Goal: Information Seeking & Learning: Check status

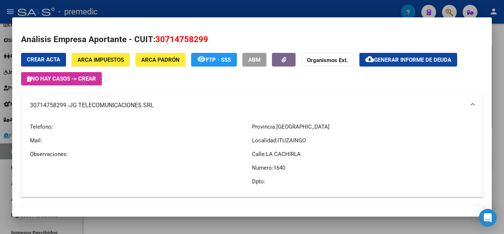
click at [501, 79] on div at bounding box center [252, 117] width 504 height 234
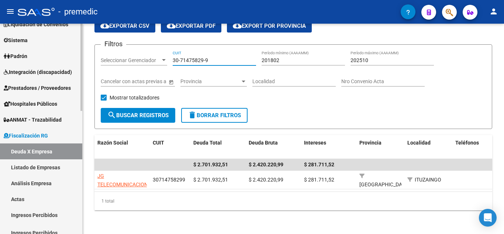
drag, startPoint x: 217, startPoint y: 60, endPoint x: 56, endPoint y: 60, distance: 161.3
click at [56, 60] on mat-sidenav-container "Firma Express Inicio Calendario SSS Instructivos Contacto OS Reportes Tablero d…" at bounding box center [252, 129] width 504 height 210
paste input "722777-4"
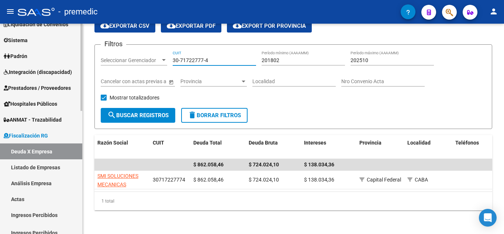
type input "30-71722777-4"
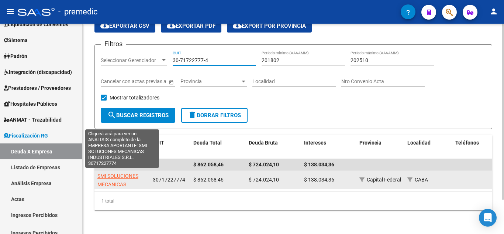
click at [107, 178] on app-link-go-to "SMI SOLUCIONES MECANICAS INDUSTRIALES S.R.L." at bounding box center [121, 184] width 49 height 25
click at [109, 177] on span "SMI SOLUCIONES MECANICAS INDUSTRIALES S.R.L." at bounding box center [121, 184] width 49 height 23
type textarea "30717227774"
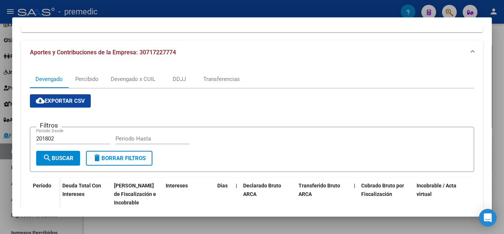
scroll to position [74, 0]
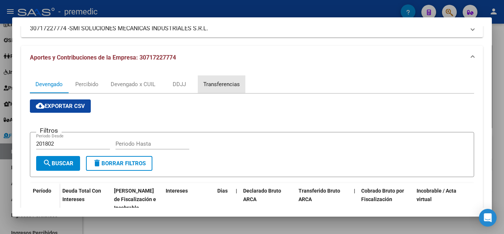
click at [227, 77] on div "Transferencias" at bounding box center [222, 84] width 48 height 18
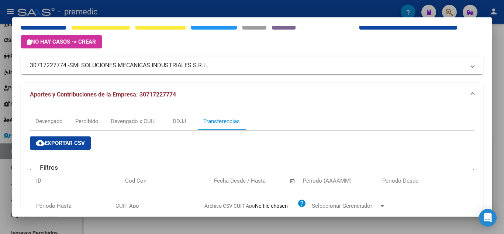
scroll to position [0, 0]
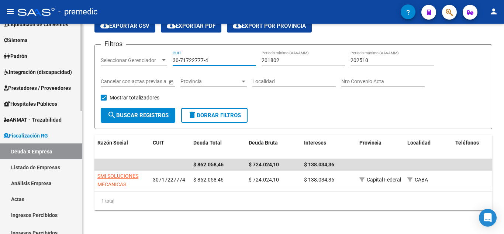
drag, startPoint x: 221, startPoint y: 58, endPoint x: 67, endPoint y: 60, distance: 154.3
click at [64, 59] on mat-sidenav-container "Firma Express Inicio Calendario SSS Instructivos Contacto OS Reportes Tablero d…" at bounding box center [252, 129] width 504 height 210
paste input "69403365-9"
type input "30-69403365-9"
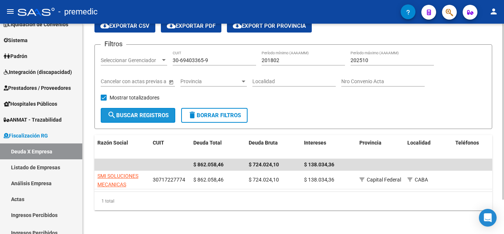
click at [138, 109] on button "search Buscar Registros" at bounding box center [138, 115] width 75 height 15
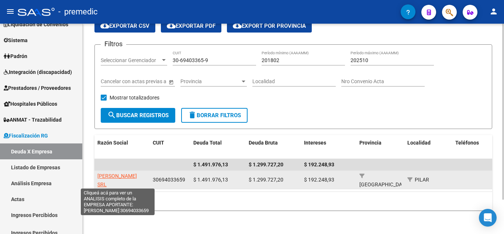
click at [117, 174] on span "[PERSON_NAME] SRL" at bounding box center [117, 180] width 40 height 14
type textarea "30694033659"
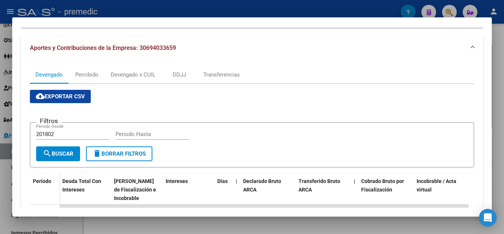
scroll to position [111, 0]
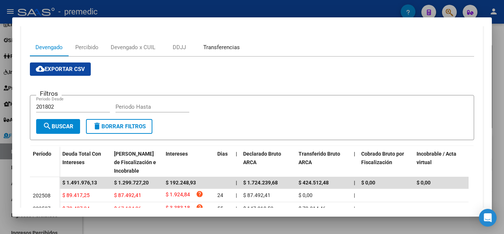
click at [225, 41] on div "Transferencias" at bounding box center [222, 47] width 48 height 18
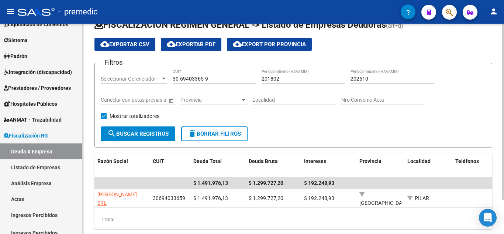
scroll to position [0, 0]
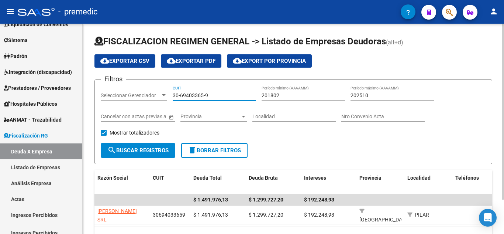
drag, startPoint x: 211, startPoint y: 96, endPoint x: 128, endPoint y: 88, distance: 83.5
click at [128, 88] on div "Filtros Seleccionar Gerenciador Seleccionar Gerenciador 30-69403365-9 CUIT 2018…" at bounding box center [293, 114] width 385 height 57
paste input "57393694-5"
type input "30-57393694-5"
click at [152, 145] on button "search Buscar Registros" at bounding box center [138, 150] width 75 height 15
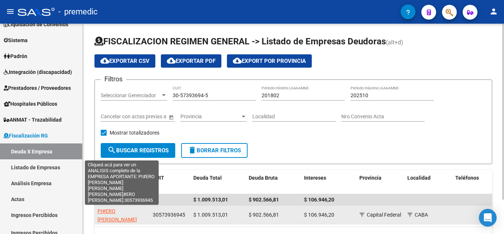
click at [122, 214] on span "PI#ERO [PERSON_NAME] [PERSON_NAME] [PERSON_NAME]#ERO [PERSON_NAME]" at bounding box center [123, 228] width 53 height 40
type textarea "30573936945"
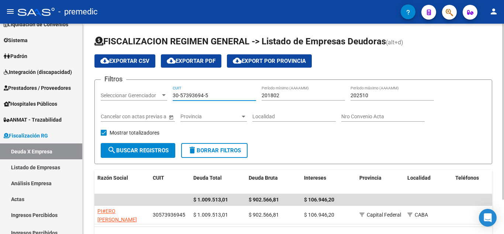
drag, startPoint x: 211, startPoint y: 96, endPoint x: 100, endPoint y: 91, distance: 111.6
click at [100, 91] on form "Filtros Seleccionar Gerenciador Seleccionar Gerenciador 30-57393694-5 CUIT 2018…" at bounding box center [294, 121] width 398 height 85
paste input "71416610-3"
type input "30-71416610-3"
click at [136, 149] on span "search Buscar Registros" at bounding box center [137, 150] width 61 height 7
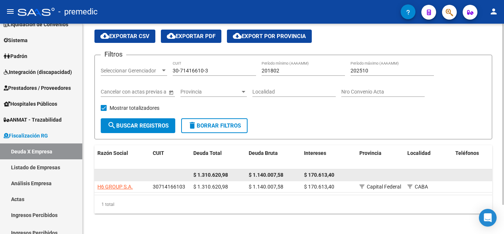
scroll to position [34, 0]
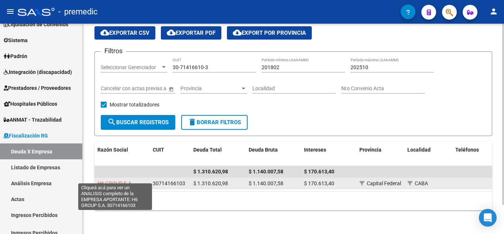
click at [109, 180] on span "H6 GROUP S.A." at bounding box center [114, 183] width 35 height 6
type textarea "30714166103"
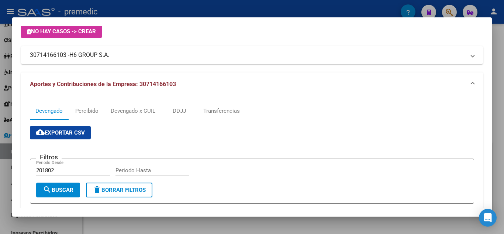
scroll to position [37, 0]
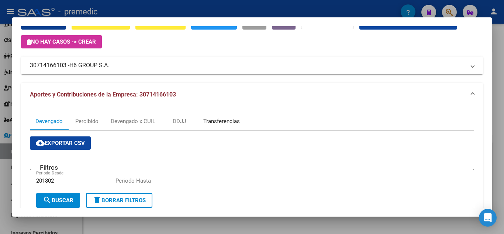
click at [217, 123] on div "Transferencias" at bounding box center [221, 121] width 37 height 8
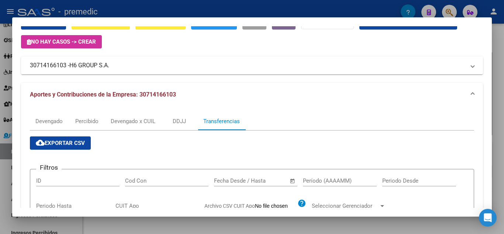
scroll to position [0, 0]
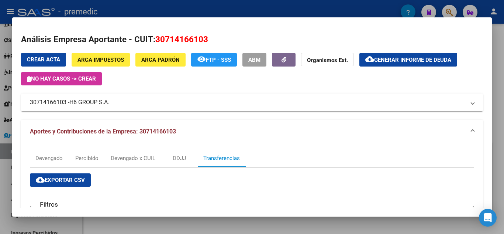
click at [497, 82] on div at bounding box center [252, 117] width 504 height 234
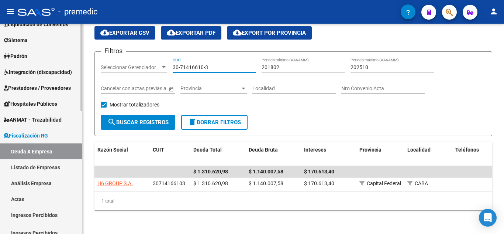
drag, startPoint x: 220, startPoint y: 62, endPoint x: 66, endPoint y: 52, distance: 153.5
click at [66, 52] on mat-sidenav-container "Firma Express Inicio Calendario SSS Instructivos Contacto OS Reportes Tablero d…" at bounding box center [252, 129] width 504 height 210
paste input "74546-4"
type input "30-71474546-4"
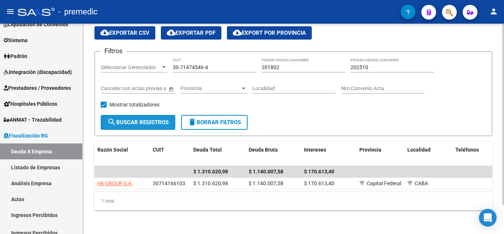
click at [120, 119] on span "search Buscar Registros" at bounding box center [137, 122] width 61 height 7
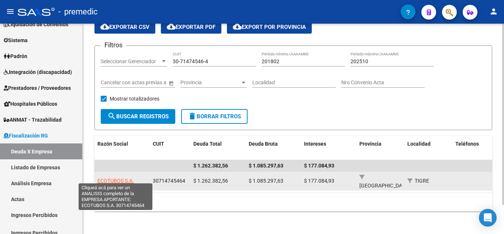
click at [128, 178] on span "ECOTUBOS S.A." at bounding box center [115, 181] width 37 height 6
type textarea "30714745464"
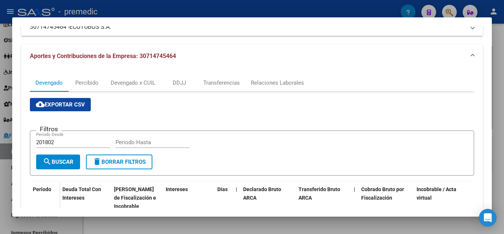
scroll to position [111, 0]
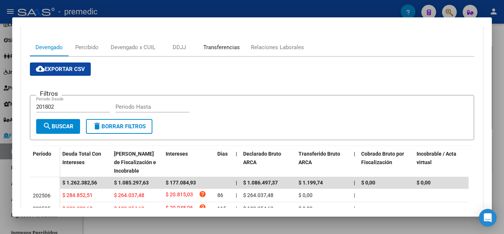
click at [226, 46] on div "Transferencias" at bounding box center [221, 47] width 37 height 8
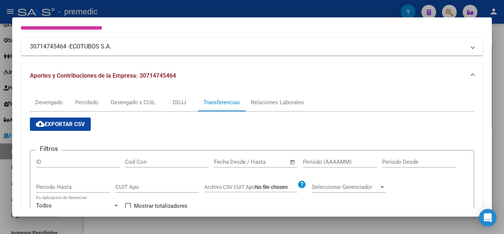
scroll to position [13, 0]
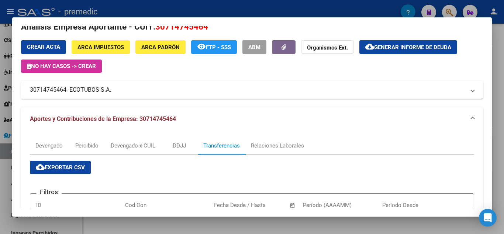
click at [503, 78] on div at bounding box center [252, 117] width 504 height 234
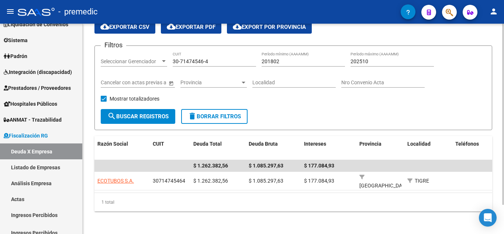
drag, startPoint x: 229, startPoint y: 57, endPoint x: 120, endPoint y: 59, distance: 109.7
click at [114, 56] on div "Filtros Seleccionar Gerenciador Seleccionar Gerenciador 30-71474546-4 CUIT 2018…" at bounding box center [293, 80] width 385 height 57
drag, startPoint x: 149, startPoint y: 60, endPoint x: 123, endPoint y: 60, distance: 25.5
click at [123, 60] on div "Filtros Seleccionar Gerenciador Seleccionar Gerenciador 30-71474546-4 CUIT 2018…" at bounding box center [293, 80] width 385 height 57
paste input
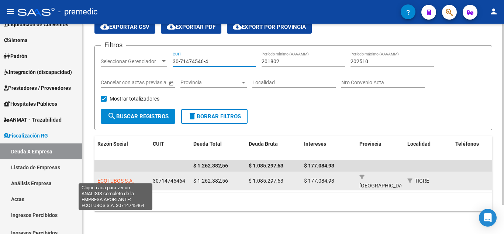
click at [110, 178] on span "ECOTUBOS S.A." at bounding box center [115, 181] width 37 height 6
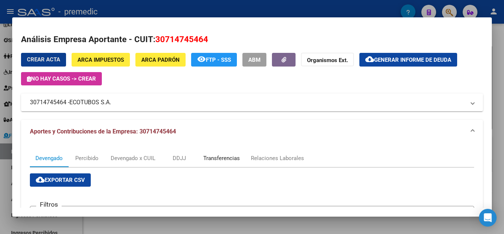
click at [225, 155] on div "Transferencias" at bounding box center [221, 158] width 37 height 8
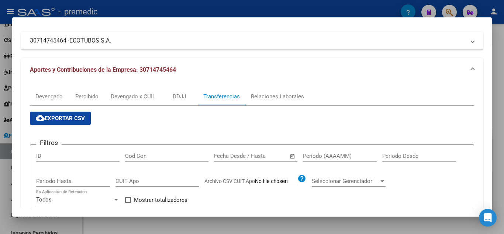
scroll to position [49, 0]
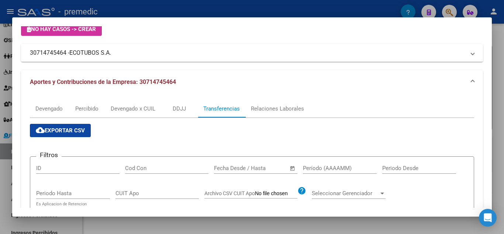
click at [504, 114] on div at bounding box center [252, 117] width 504 height 234
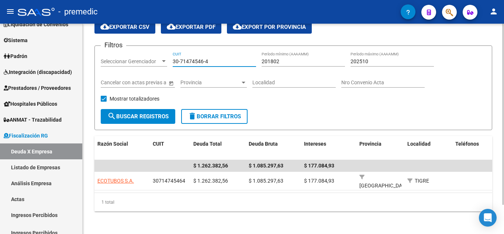
drag, startPoint x: 217, startPoint y: 61, endPoint x: 106, endPoint y: 60, distance: 111.1
click at [106, 60] on div "Filtros Seleccionar Gerenciador Seleccionar Gerenciador 30-71474546-4 CUIT 2018…" at bounding box center [293, 80] width 385 height 57
paste input "574600-6"
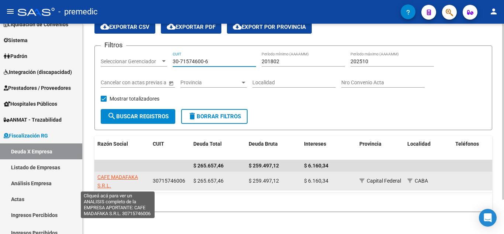
type input "30-71574600-6"
click at [109, 175] on span "CAFE MADAFAKA S.R.L." at bounding box center [117, 181] width 41 height 14
type textarea "30715746006"
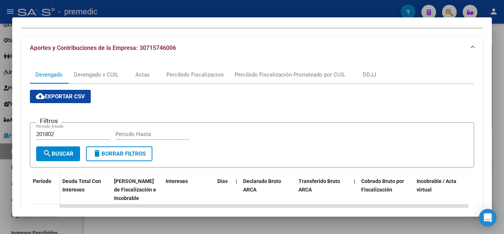
scroll to position [74, 0]
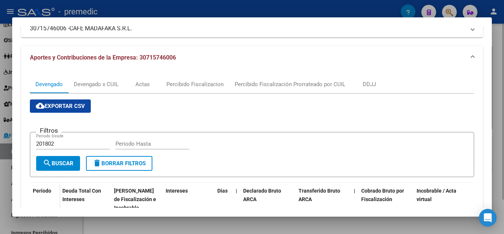
click at [503, 59] on div at bounding box center [252, 117] width 504 height 234
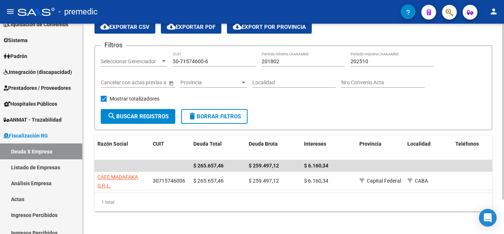
click at [222, 58] on div "30-71574600-6 CUIT" at bounding box center [214, 59] width 83 height 15
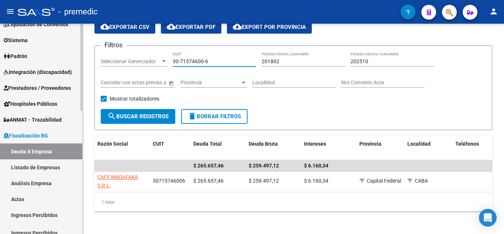
drag, startPoint x: 221, startPoint y: 62, endPoint x: 44, endPoint y: 59, distance: 176.5
click at [45, 59] on mat-sidenav-container "Firma Express Inicio Calendario SSS Instructivos Contacto OS Reportes Tablero d…" at bounding box center [252, 129] width 504 height 210
paste input "825924"
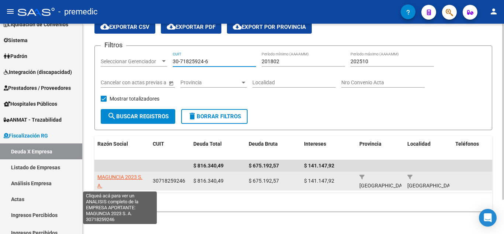
type input "30-71825924-6"
click at [115, 173] on app-link-go-to "MAGUNCIA 2023 S. A." at bounding box center [121, 181] width 49 height 17
click at [114, 175] on span "MAGUNCIA 2023 S. A." at bounding box center [119, 181] width 45 height 14
type textarea "30718259246"
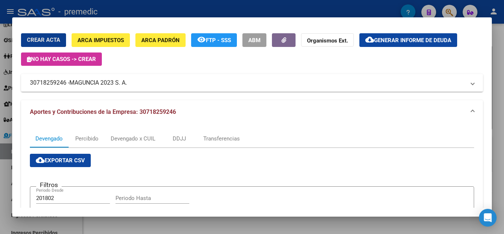
scroll to position [37, 0]
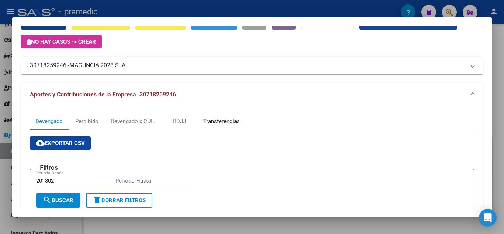
click at [234, 124] on div "Transferencias" at bounding box center [221, 121] width 37 height 8
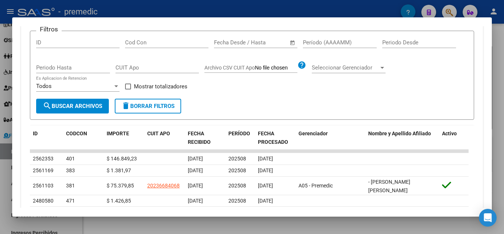
scroll to position [101, 0]
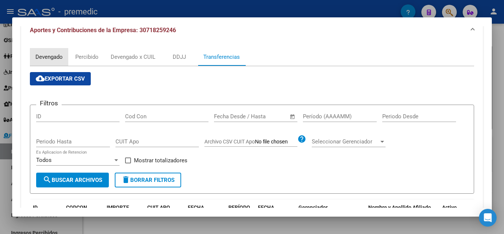
click at [50, 54] on div "Devengado" at bounding box center [48, 57] width 27 height 8
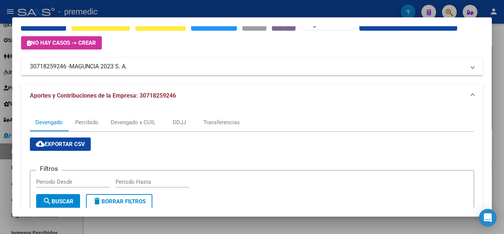
scroll to position [0, 0]
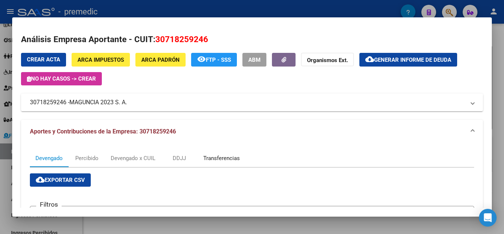
click at [221, 158] on div "Transferencias" at bounding box center [221, 158] width 37 height 8
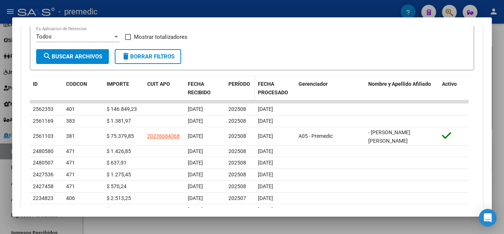
scroll to position [286, 0]
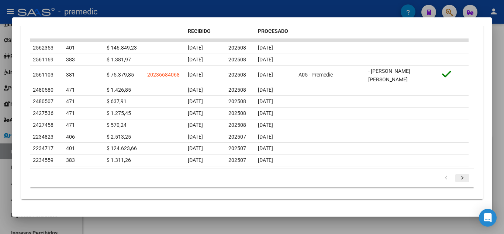
click at [458, 176] on icon "go to next page" at bounding box center [463, 178] width 10 height 9
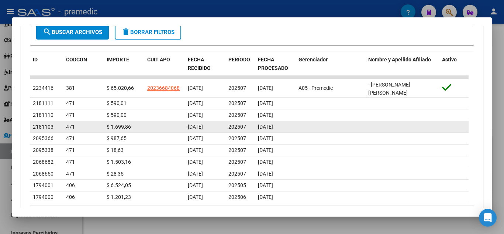
scroll to position [212, 0]
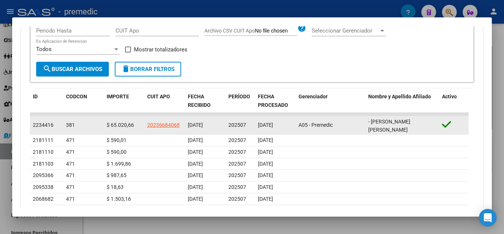
drag, startPoint x: 258, startPoint y: 125, endPoint x: 287, endPoint y: 125, distance: 29.2
click at [287, 125] on datatable-body-cell "[DATE]" at bounding box center [275, 125] width 41 height 18
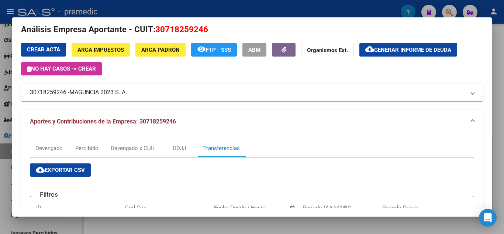
scroll to position [0, 0]
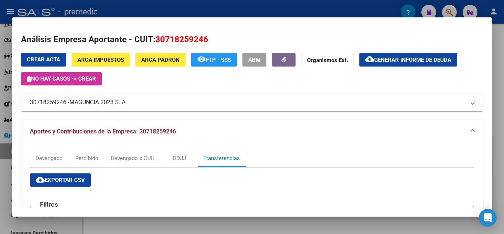
drag, startPoint x: 132, startPoint y: 104, endPoint x: 92, endPoint y: 110, distance: 39.9
click at [66, 104] on mat-panel-title "30718259246 - MAGUNCIA 2023 S. A." at bounding box center [248, 102] width 436 height 9
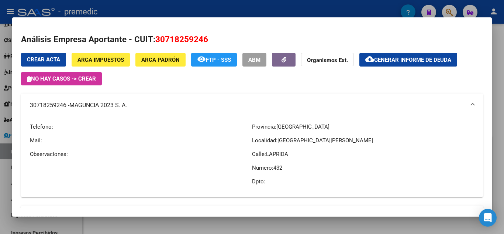
drag, startPoint x: 30, startPoint y: 106, endPoint x: 134, endPoint y: 111, distance: 103.8
click at [134, 111] on mat-expansion-panel-header "30718259246 - MAGUNCIA 2023 S. A." at bounding box center [252, 105] width 462 height 24
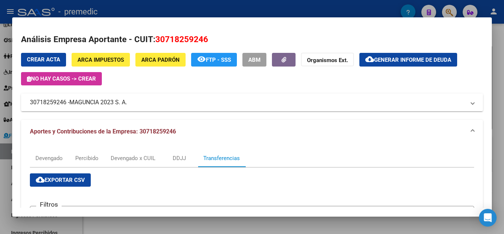
copy mat-panel-title "30718259246 - MAGUNCIA 2023 S. A."
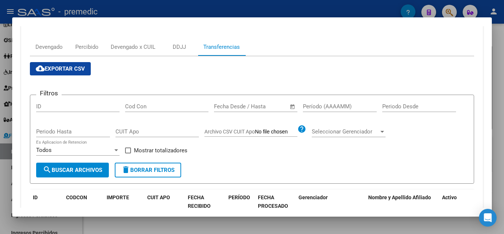
scroll to position [111, 0]
click at [51, 45] on div "Devengado" at bounding box center [48, 47] width 27 height 8
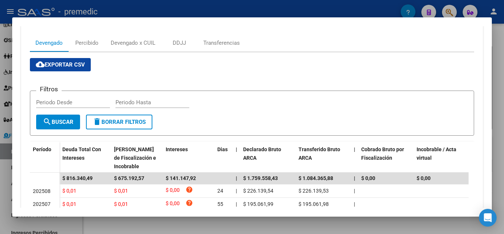
scroll to position [140, 0]
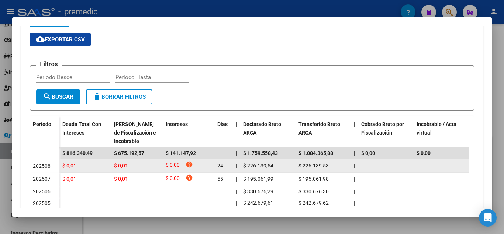
drag, startPoint x: 299, startPoint y: 164, endPoint x: 330, endPoint y: 165, distance: 31.0
click at [330, 165] on div "$ 226.139,53" at bounding box center [323, 165] width 49 height 8
copy span "$ 226.139,53"
